Goal: Task Accomplishment & Management: Use online tool/utility

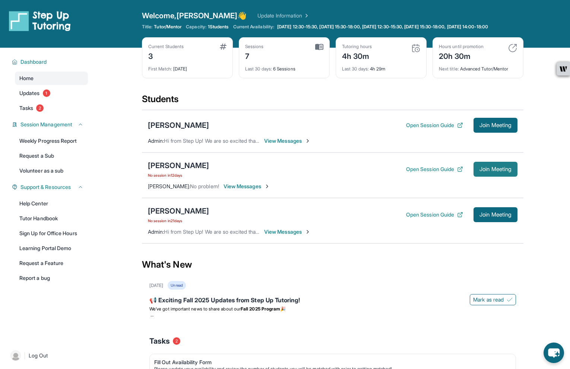
click at [490, 171] on button "Join Meeting" at bounding box center [495, 169] width 44 height 15
click at [499, 126] on button "Join Meeting" at bounding box center [495, 125] width 44 height 15
click at [500, 171] on span "Join Meeting" at bounding box center [495, 169] width 32 height 4
